Goal: Task Accomplishment & Management: Manage account settings

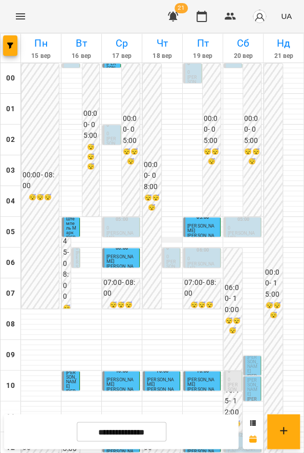
scroll to position [172, 0]
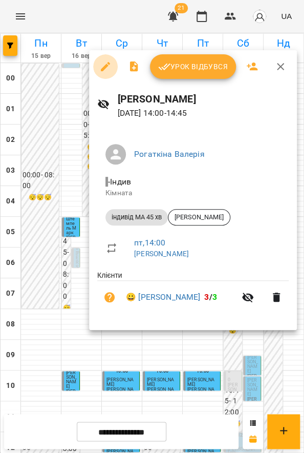
click at [101, 61] on icon "button" at bounding box center [105, 66] width 12 height 12
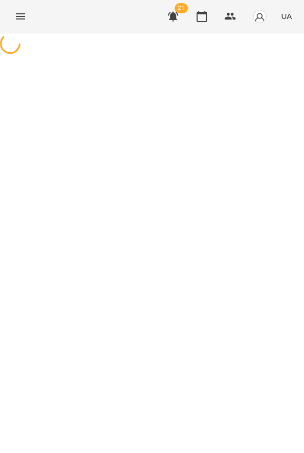
select select "**********"
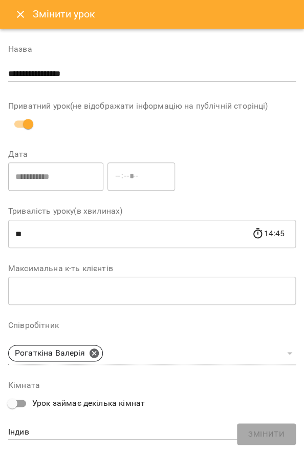
click at [19, 15] on icon "Close" at bounding box center [20, 14] width 7 height 7
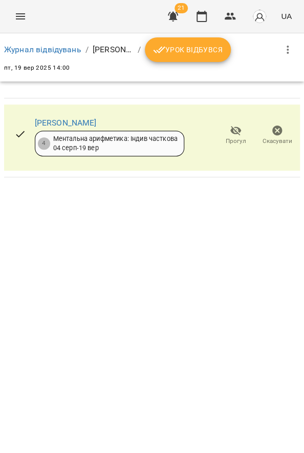
click at [234, 136] on icon "button" at bounding box center [236, 130] width 12 height 12
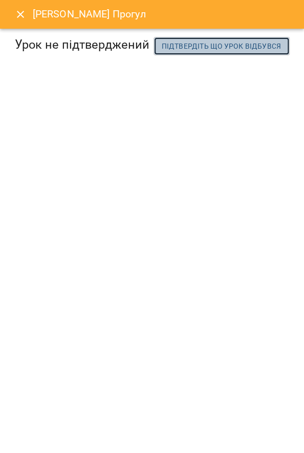
click at [162, 52] on span "Підтвердіть що урок відбувся" at bounding box center [222, 46] width 120 height 12
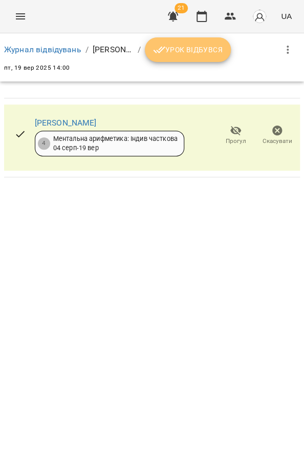
click at [205, 53] on span "Урок відбувся" at bounding box center [188, 50] width 70 height 12
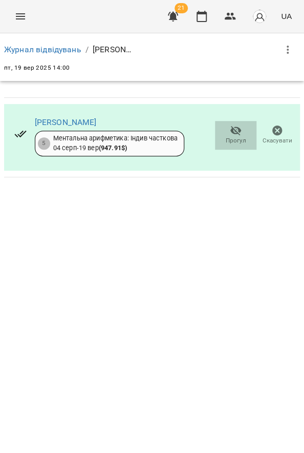
click at [241, 132] on icon "button" at bounding box center [236, 130] width 12 height 12
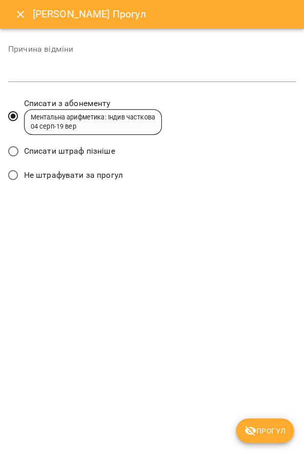
click at [253, 431] on icon "submit" at bounding box center [250, 430] width 12 height 12
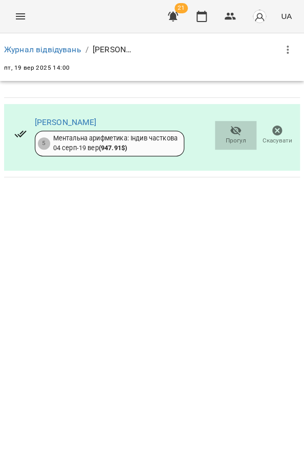
click at [237, 136] on icon "button" at bounding box center [236, 130] width 12 height 12
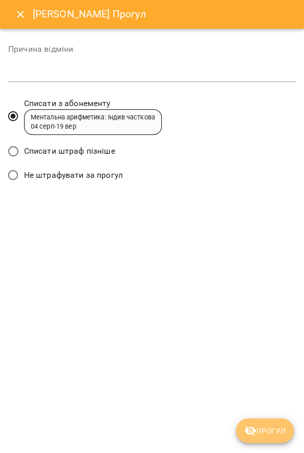
click at [254, 431] on icon "submit" at bounding box center [250, 431] width 11 height 10
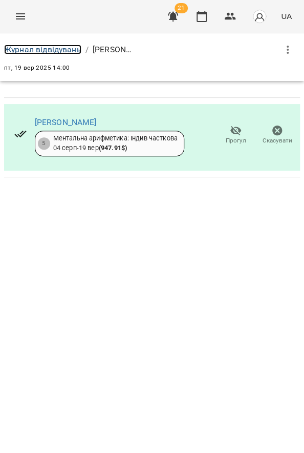
click at [64, 50] on link "Журнал відвідувань" at bounding box center [42, 50] width 77 height 10
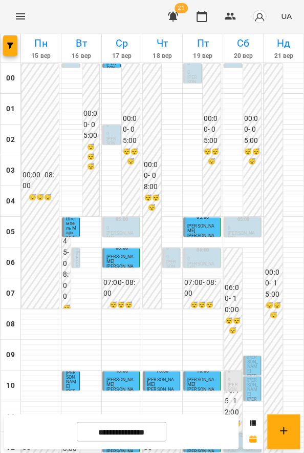
scroll to position [394, 0]
